Goal: Use online tool/utility: Utilize a website feature to perform a specific function

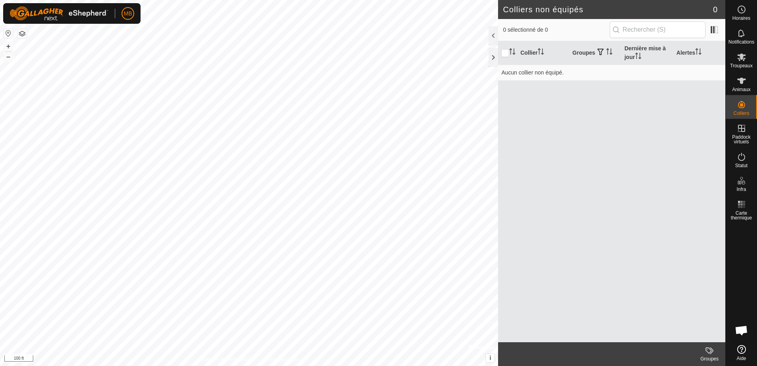
scroll to position [1058, 0]
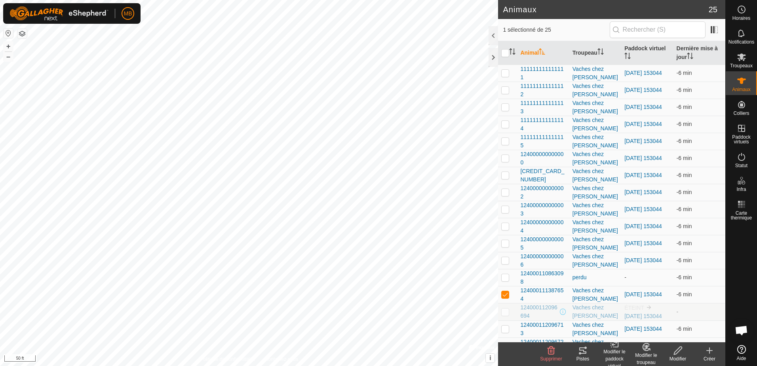
click at [583, 350] on icon at bounding box center [582, 350] width 7 height 6
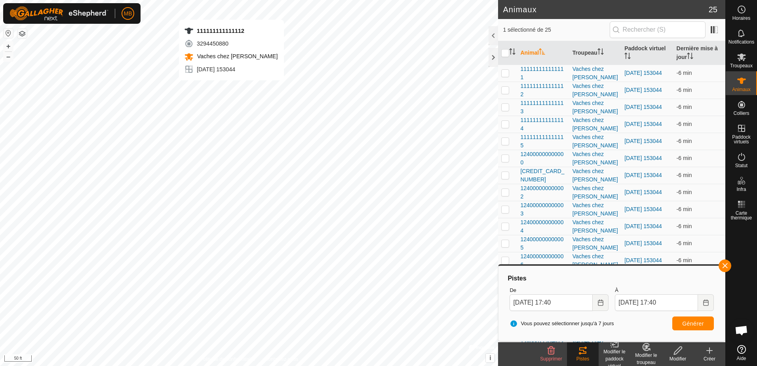
checkbox input "true"
checkbox input "false"
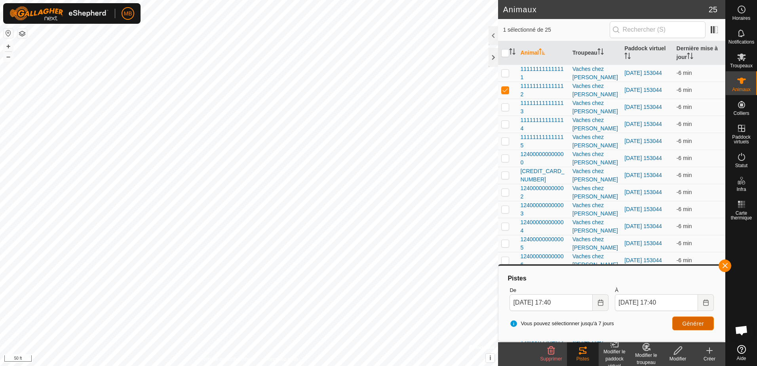
click at [685, 319] on button "Générer" at bounding box center [693, 323] width 42 height 14
click at [506, 90] on p-checkbox at bounding box center [505, 90] width 8 height 6
checkbox input "false"
click at [505, 124] on p-checkbox at bounding box center [505, 124] width 8 height 6
click at [696, 326] on span "Générer" at bounding box center [693, 323] width 22 height 6
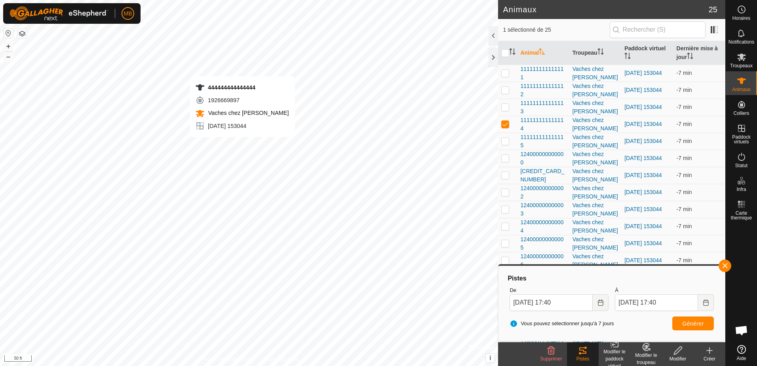
checkbox input "false"
checkbox input "true"
click at [689, 325] on span "Générer" at bounding box center [693, 323] width 22 height 6
